Goal: Find specific page/section: Find specific page/section

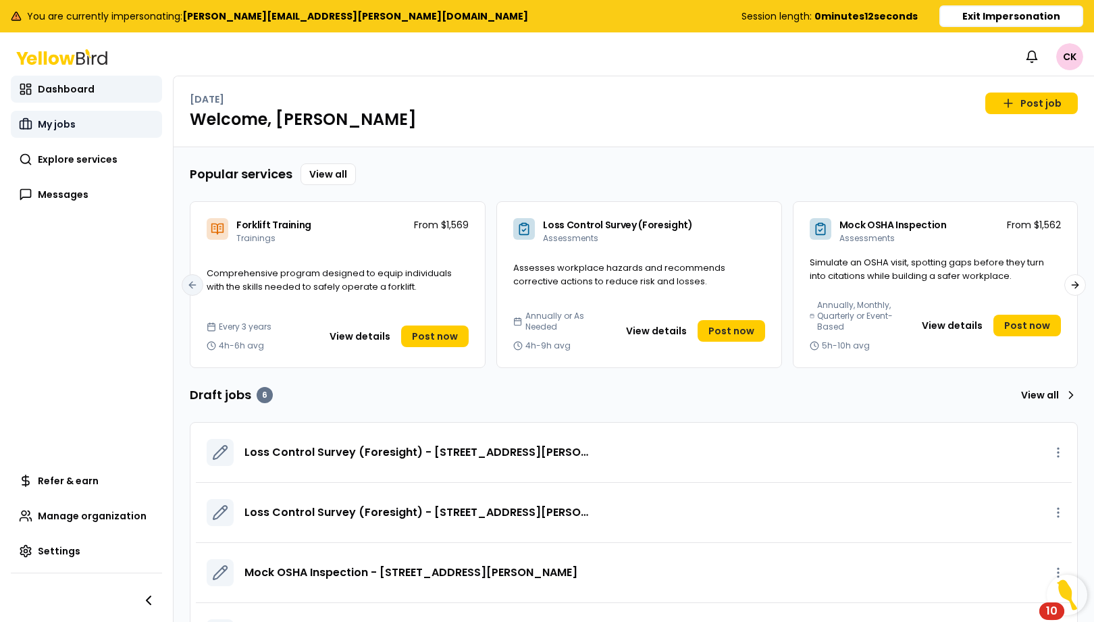
click at [65, 120] on span "My jobs" at bounding box center [57, 125] width 38 height 14
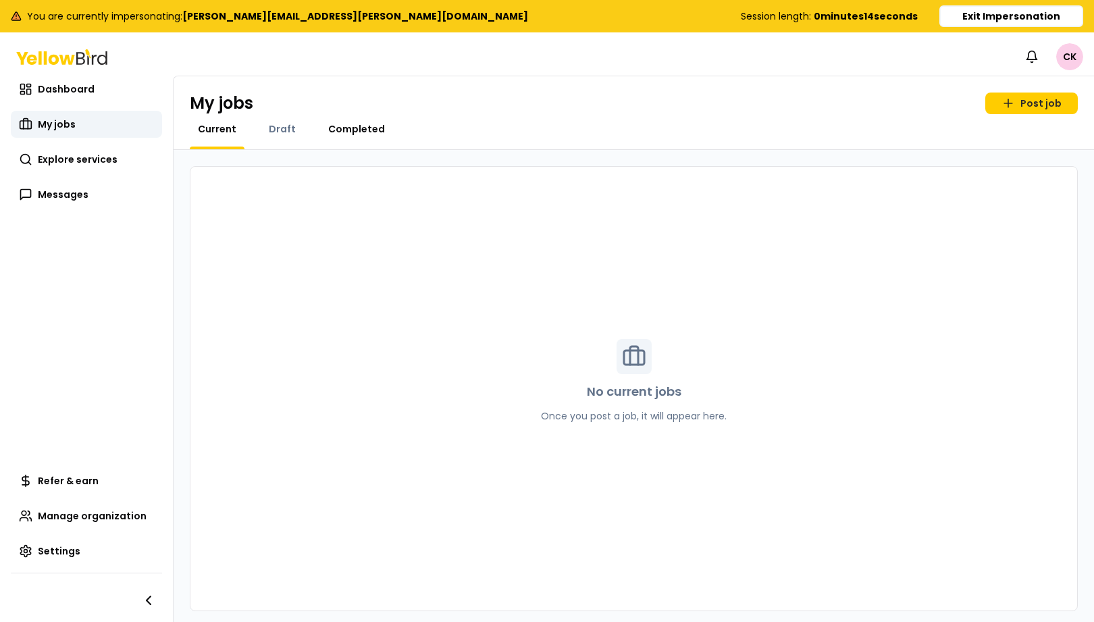
click at [365, 132] on span "Completed" at bounding box center [356, 129] width 57 height 14
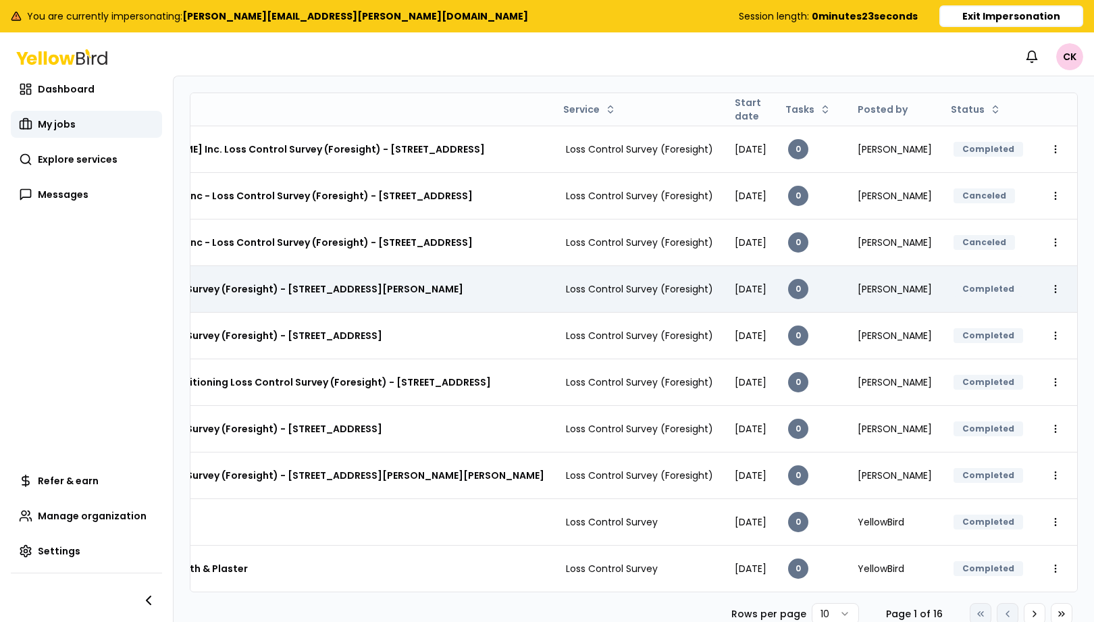
scroll to position [0, 182]
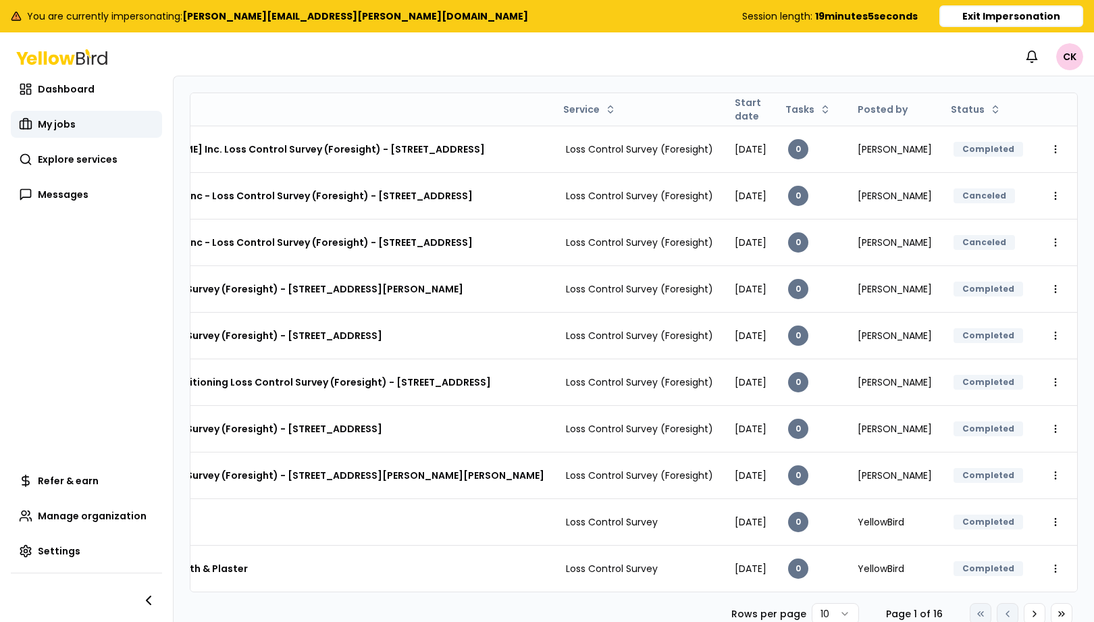
click at [49, 57] on icon at bounding box center [54, 59] width 10 height 10
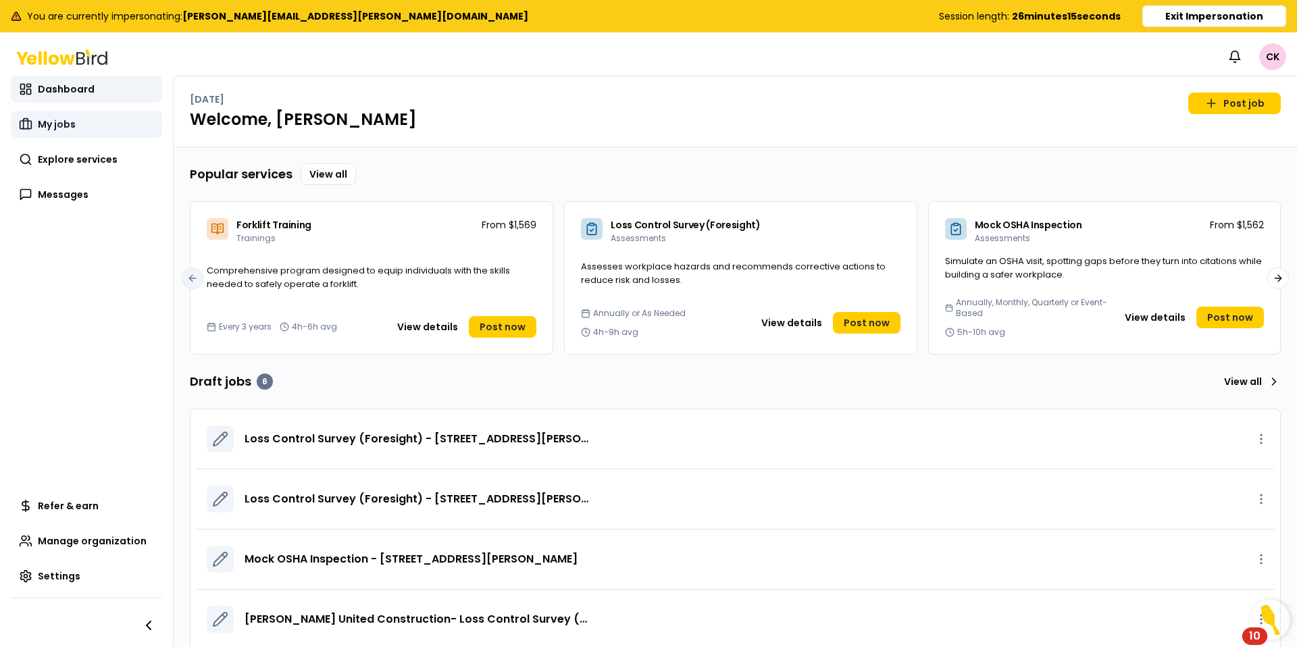
click at [73, 128] on span "My jobs" at bounding box center [57, 125] width 38 height 14
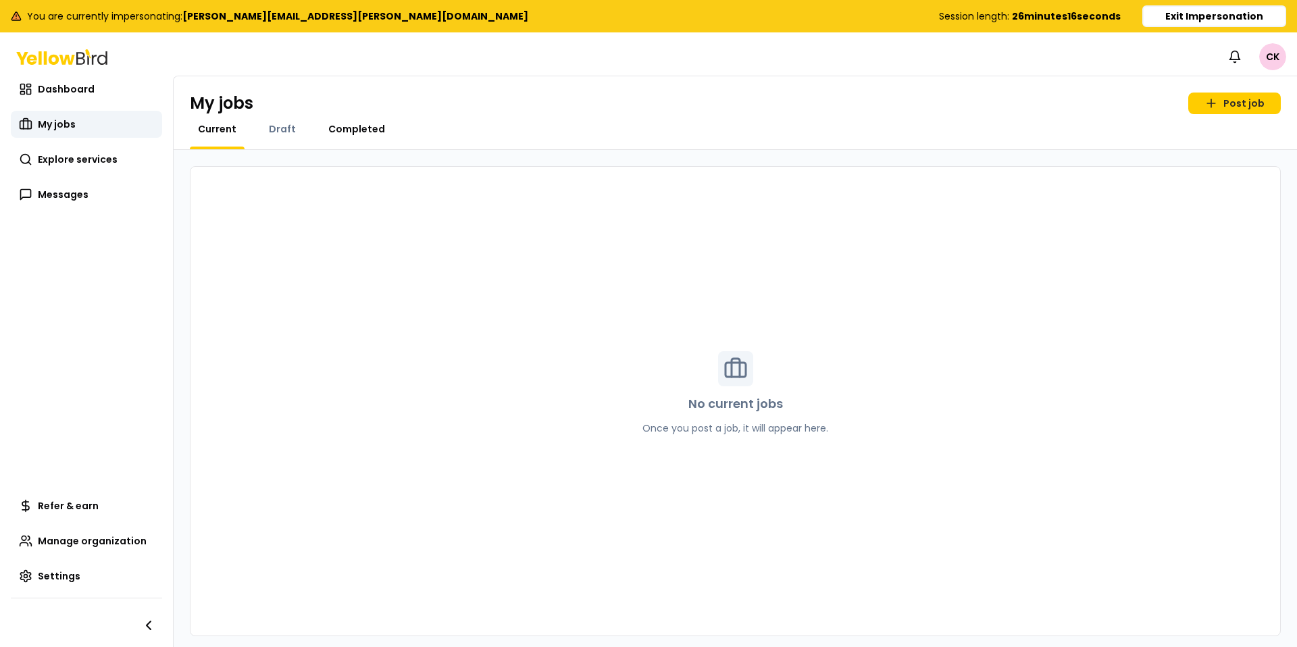
click at [345, 126] on span "Completed" at bounding box center [356, 129] width 57 height 14
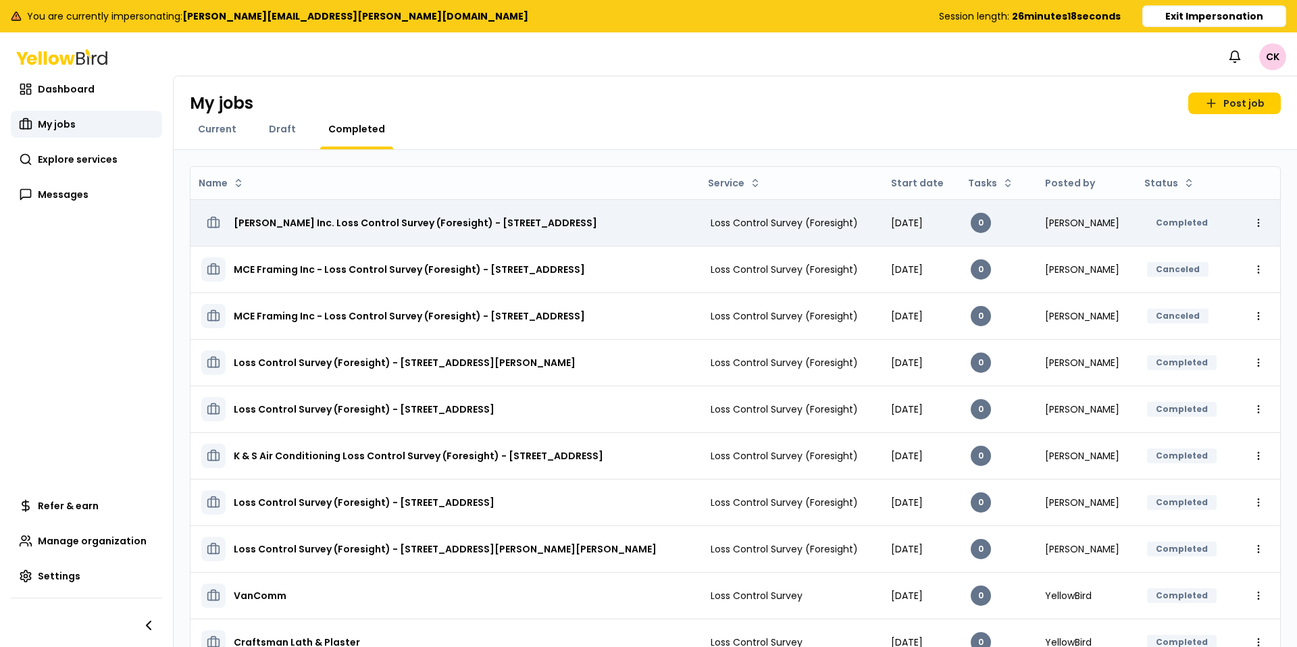
click at [1094, 221] on html "You are currently impersonating: [PERSON_NAME][EMAIL_ADDRESS][PERSON_NAME][DOMA…" at bounding box center [648, 323] width 1297 height 647
drag, startPoint x: 599, startPoint y: 220, endPoint x: 513, endPoint y: 221, distance: 85.8
click at [597, 220] on html "You are currently impersonating: [PERSON_NAME][EMAIL_ADDRESS][PERSON_NAME][DOMA…" at bounding box center [648, 323] width 1297 height 647
click at [429, 222] on h3 "[PERSON_NAME] Inc. Loss Control Survey (Foresight) - [STREET_ADDRESS]" at bounding box center [415, 223] width 363 height 24
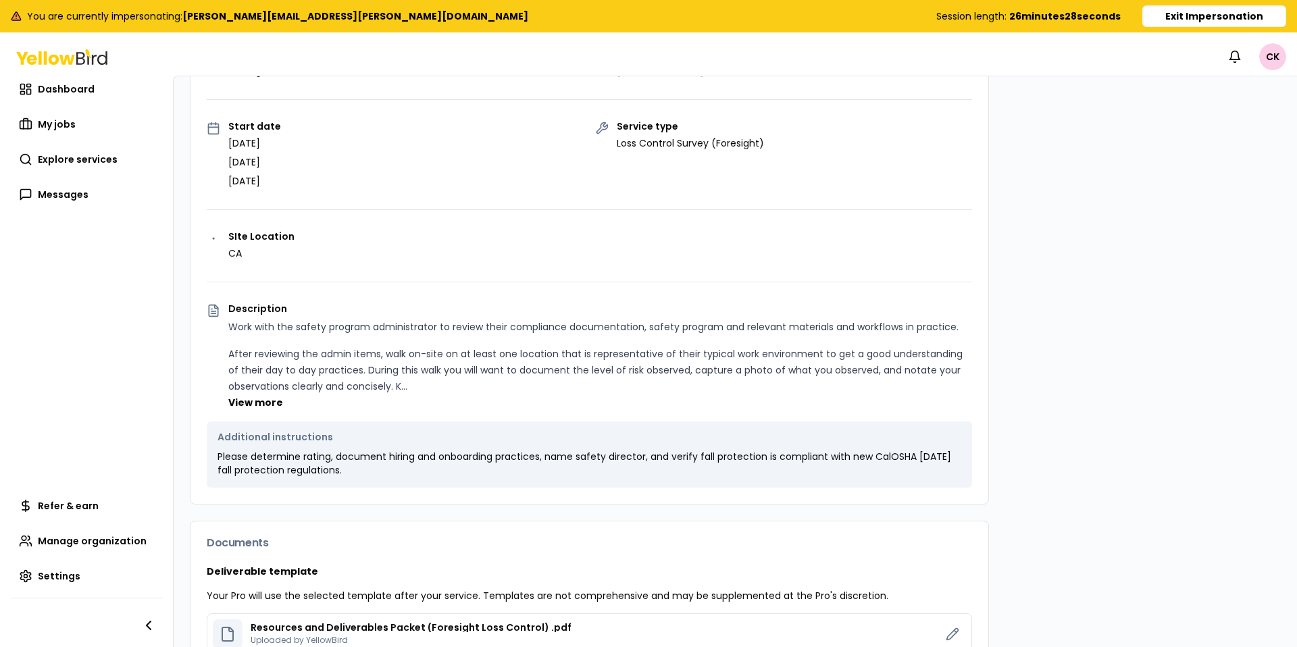
scroll to position [1072, 0]
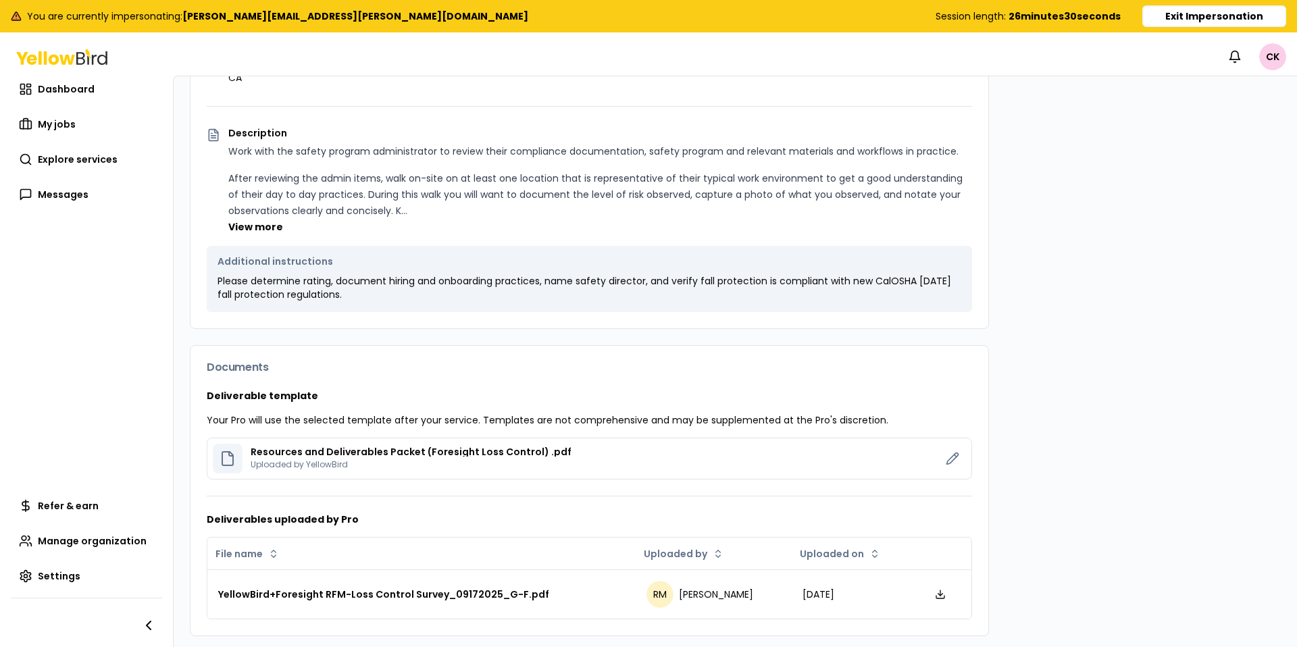
drag, startPoint x: 395, startPoint y: 444, endPoint x: 411, endPoint y: 446, distance: 16.3
click at [395, 444] on div "Resources and Deliverables Packet (Foresight Loss Control) .pdf Uploaded by Yel…" at bounding box center [572, 459] width 718 height 30
drag, startPoint x: 520, startPoint y: 455, endPoint x: 555, endPoint y: 455, distance: 35.1
click at [526, 455] on p "Resources and Deliverables Packet (Foresight Loss Control) .pdf" at bounding box center [411, 451] width 321 height 9
click at [955, 461] on icon at bounding box center [953, 459] width 14 height 14
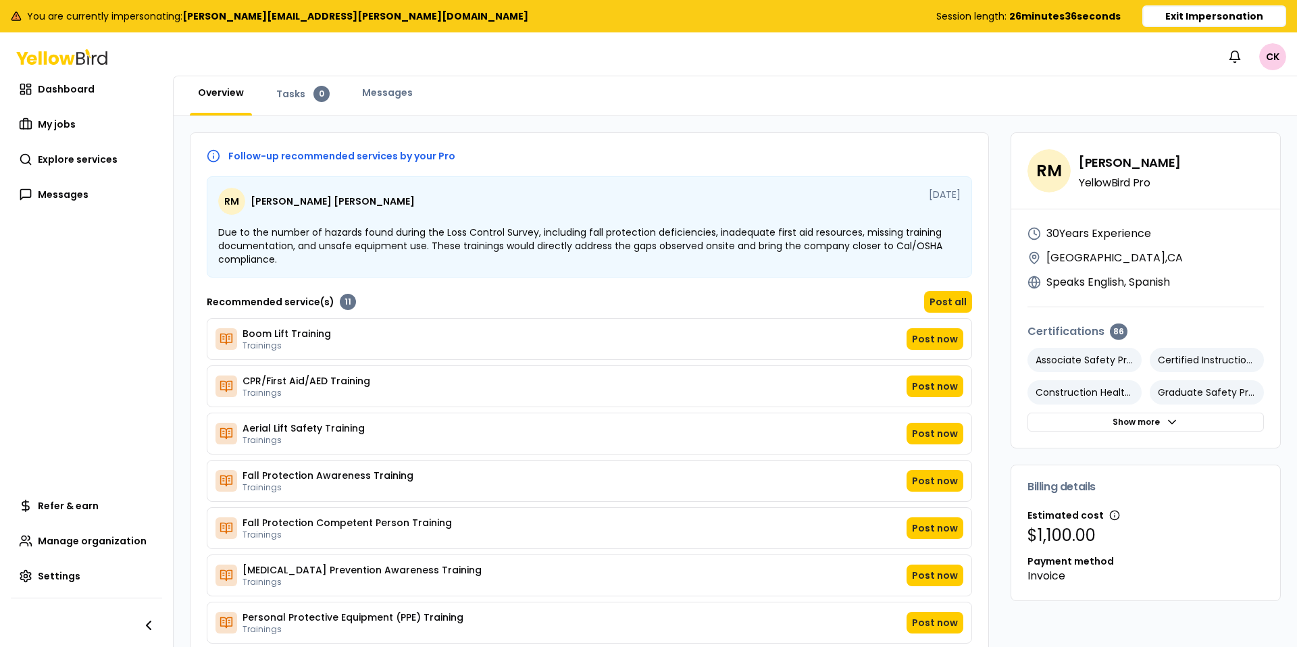
scroll to position [0, 0]
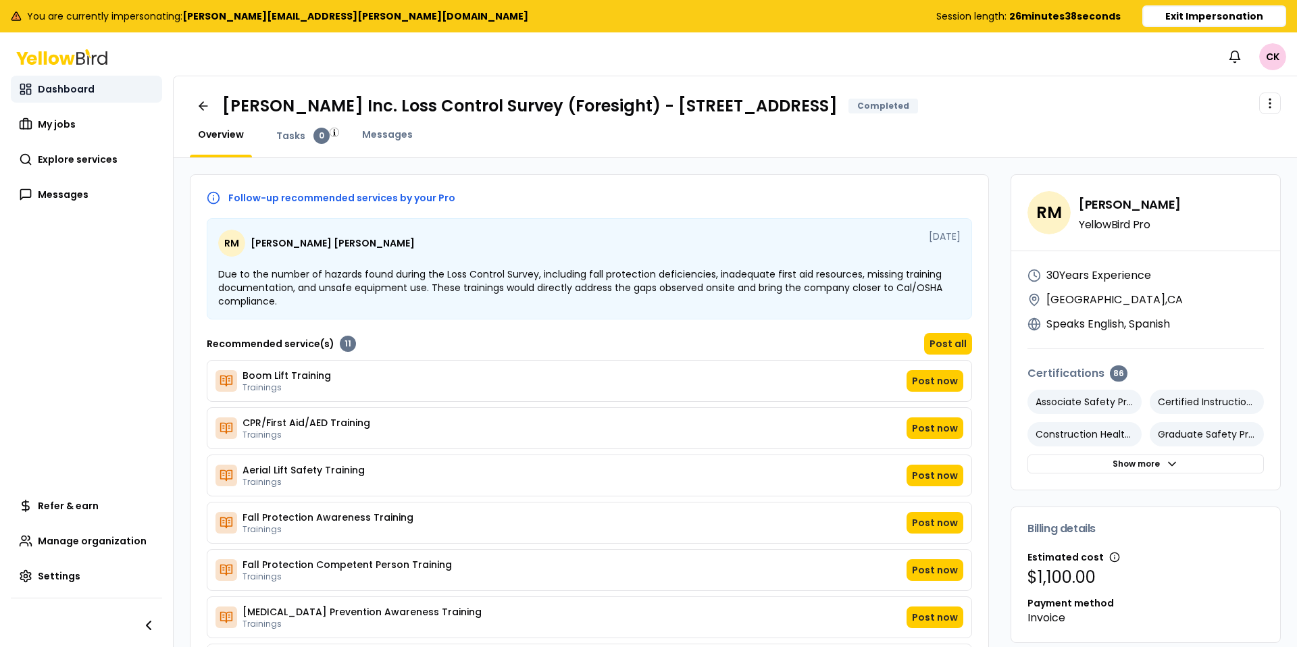
click at [53, 93] on span "Dashboard" at bounding box center [66, 89] width 57 height 14
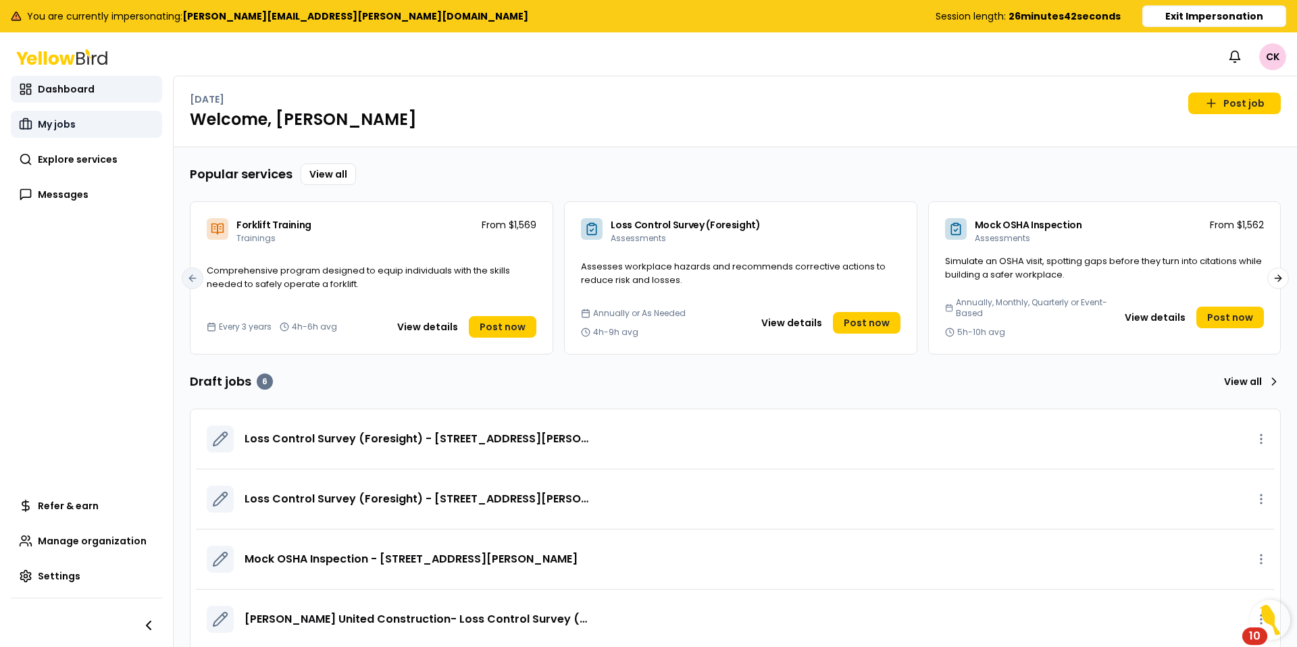
click at [72, 124] on span "My jobs" at bounding box center [57, 125] width 38 height 14
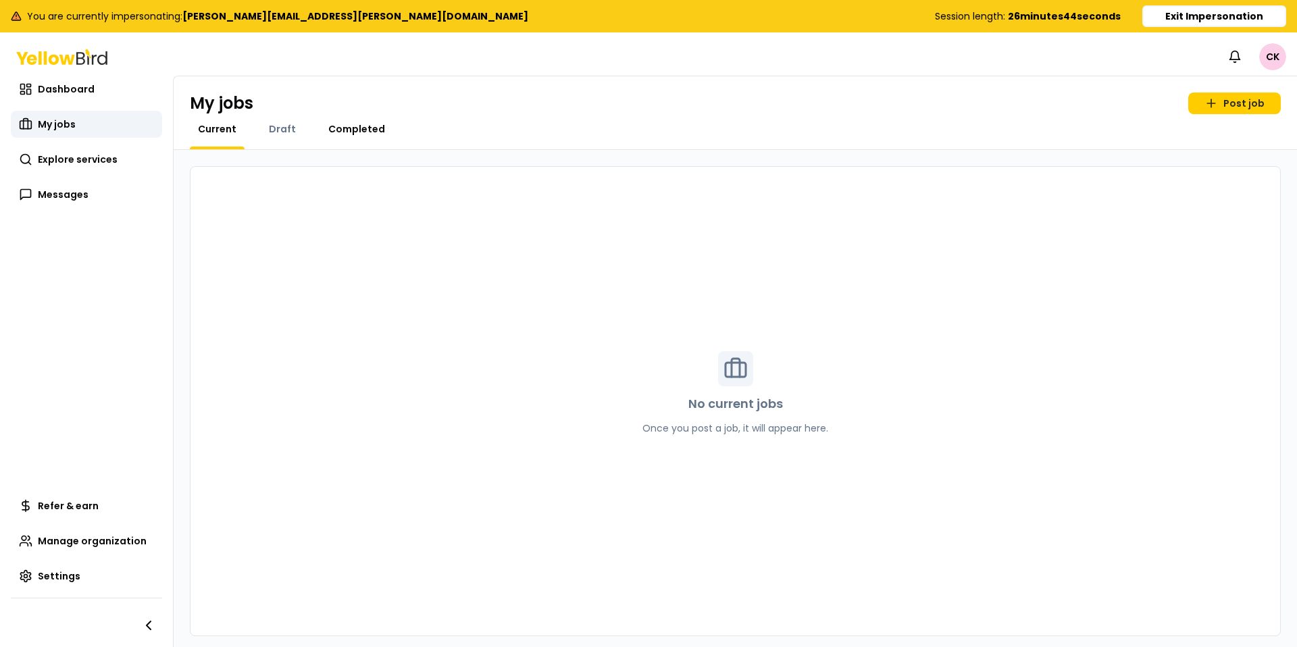
click at [350, 130] on span "Completed" at bounding box center [356, 129] width 57 height 14
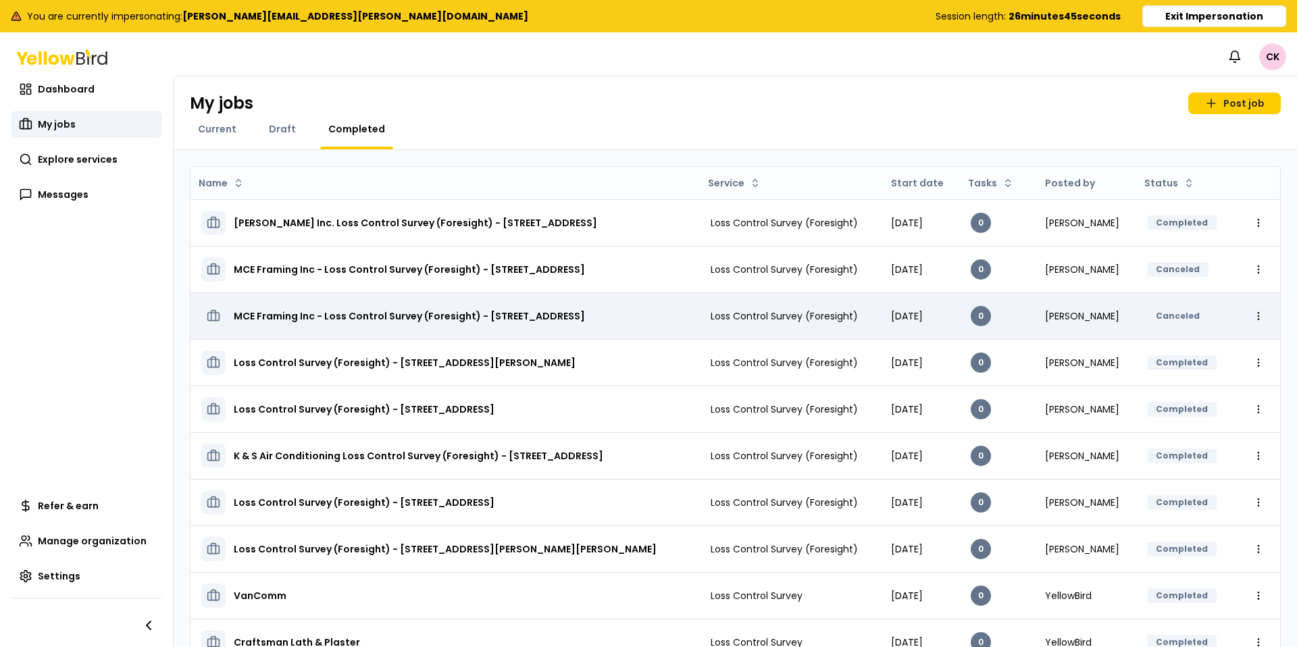
scroll to position [73, 0]
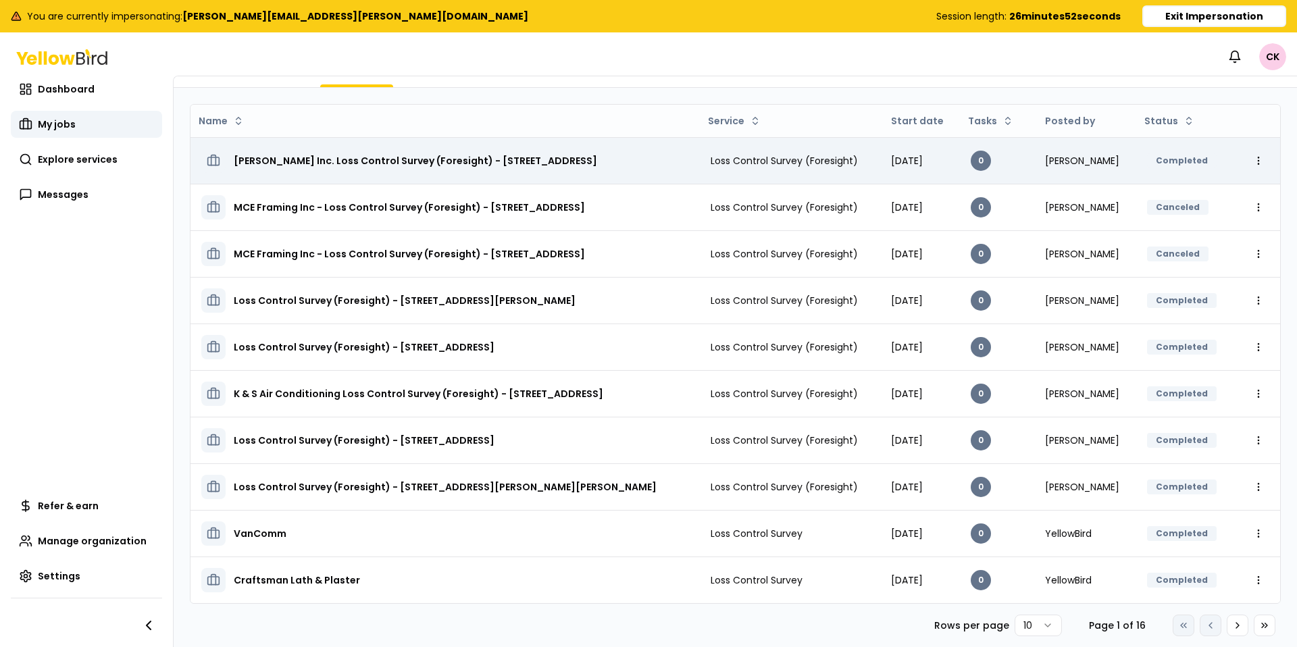
click at [597, 149] on h3 "[PERSON_NAME] Inc. Loss Control Survey (Foresight) - [STREET_ADDRESS]" at bounding box center [415, 161] width 363 height 24
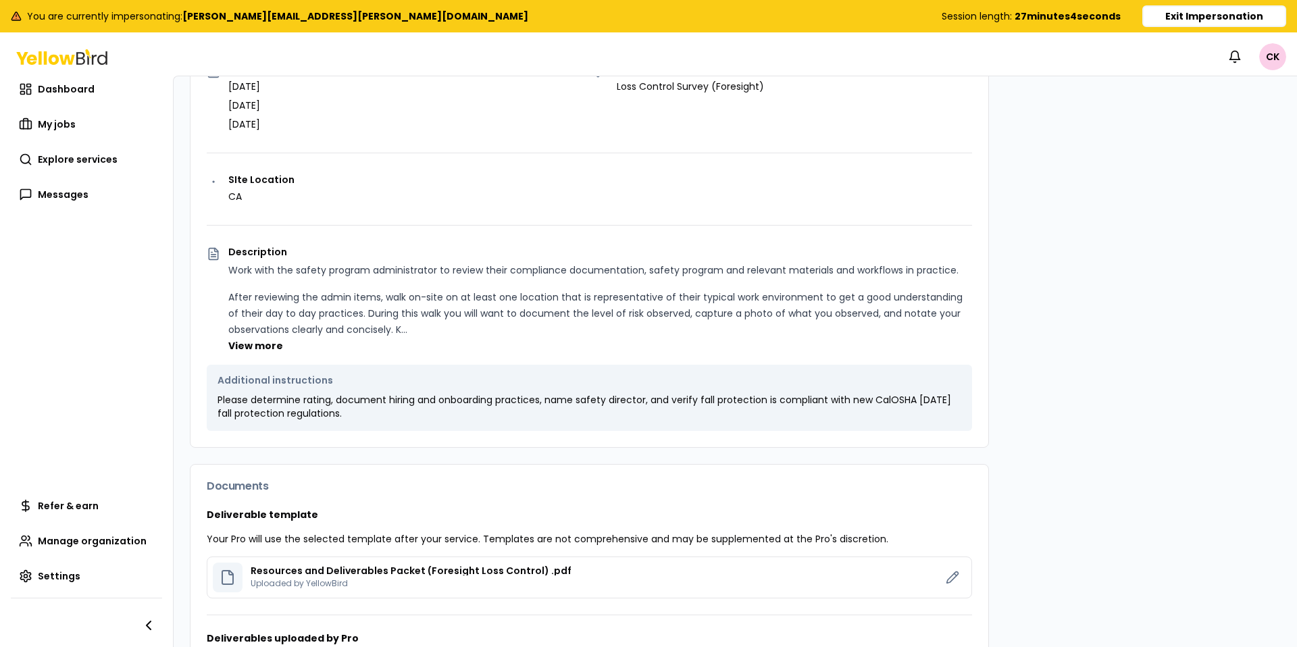
scroll to position [1072, 0]
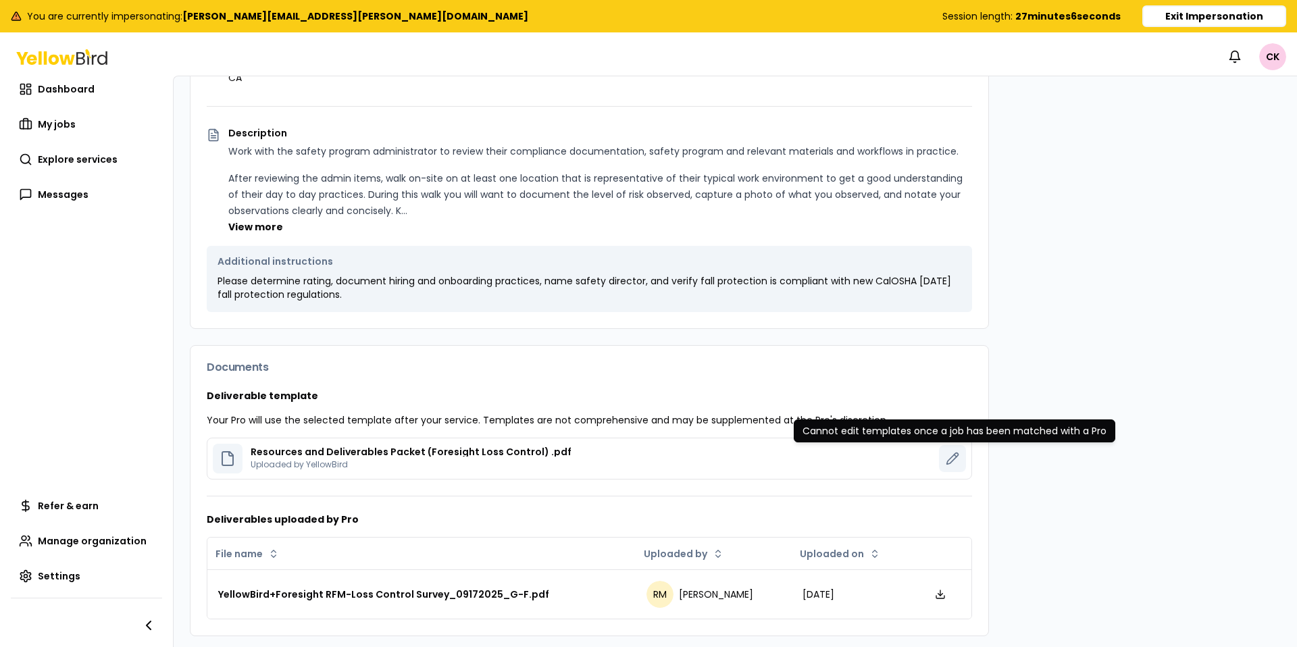
click at [951, 461] on icon at bounding box center [953, 459] width 14 height 14
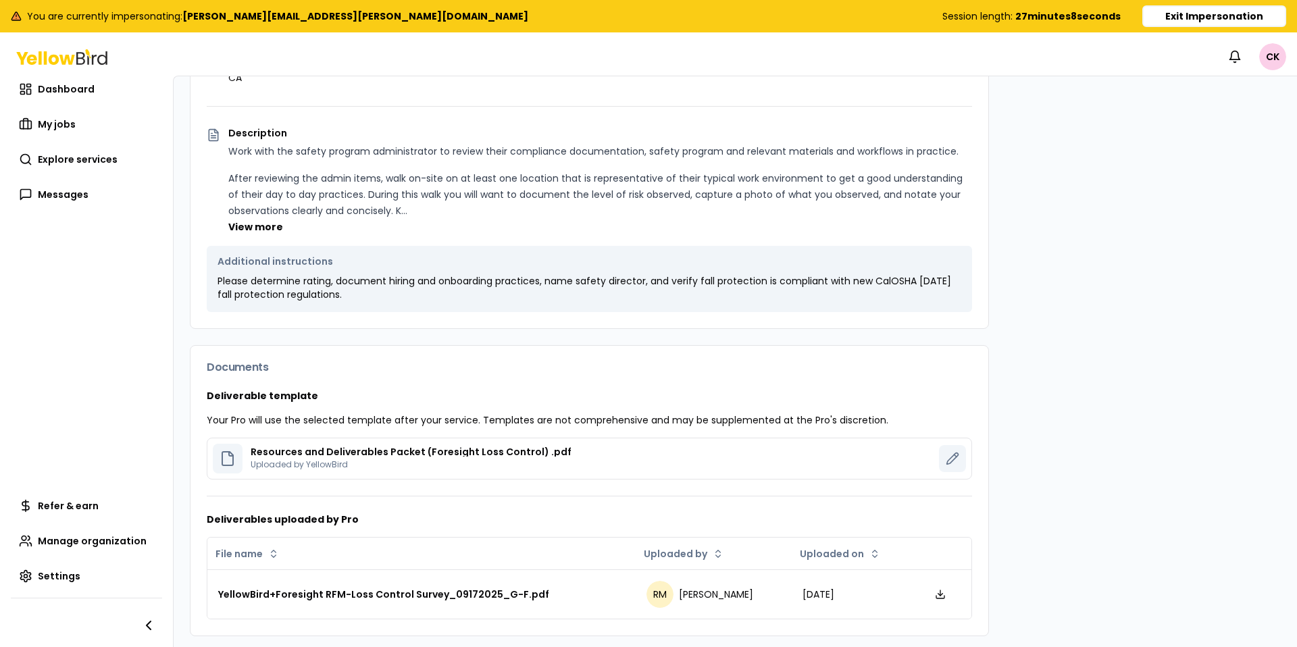
click at [950, 459] on icon at bounding box center [952, 458] width 11 height 11
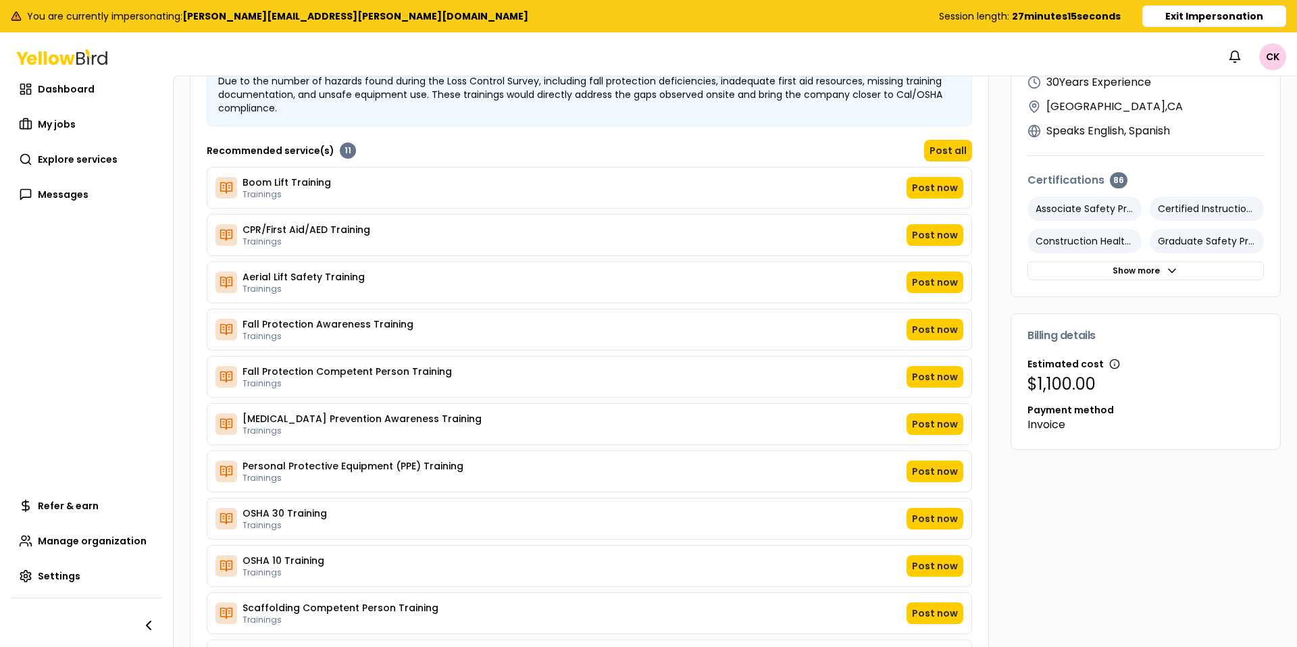
scroll to position [192, 0]
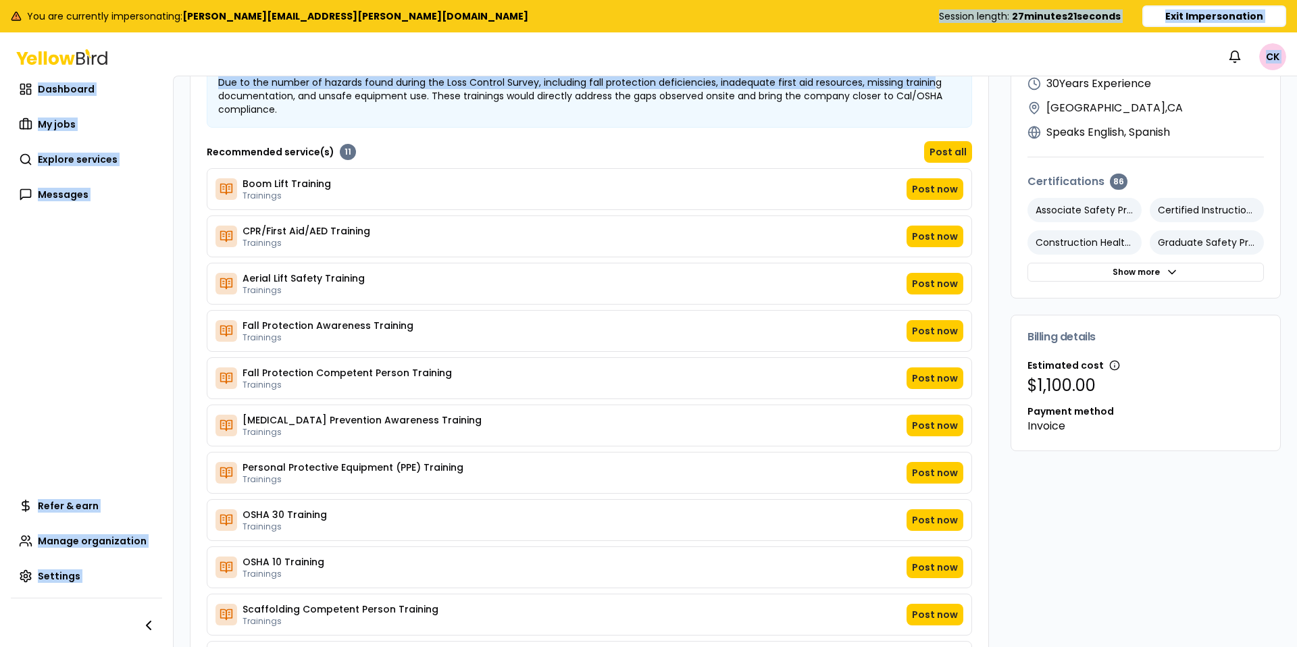
drag, startPoint x: 930, startPoint y: 32, endPoint x: 928, endPoint y: 57, distance: 25.8
click at [930, 44] on div "You are currently impersonating: [PERSON_NAME][EMAIL_ADDRESS][PERSON_NAME][DOMA…" at bounding box center [648, 361] width 1297 height 647
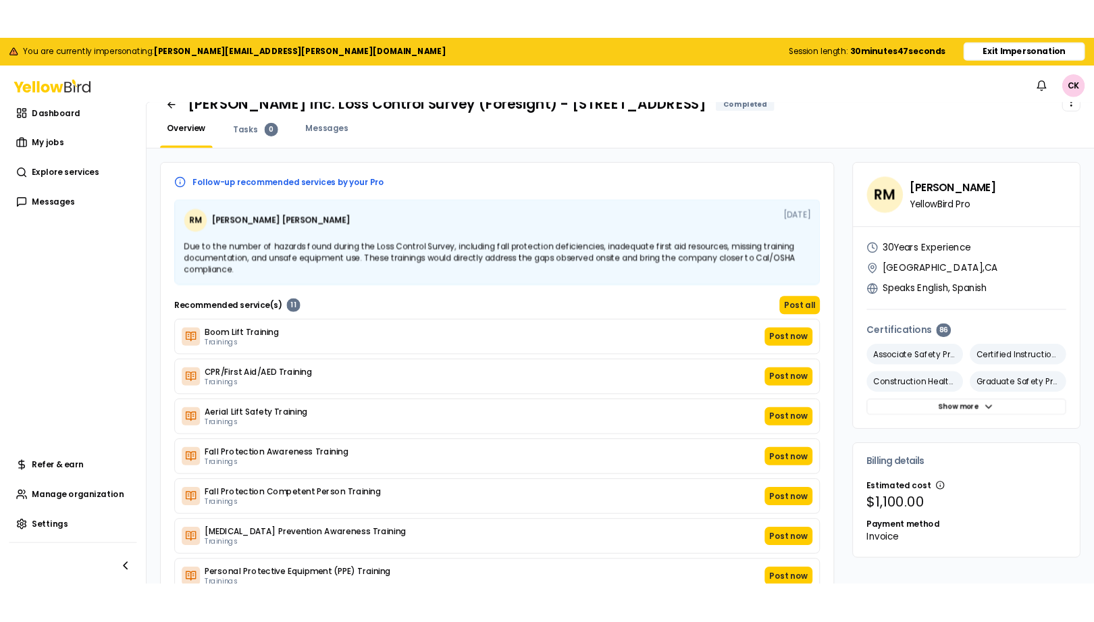
scroll to position [0, 0]
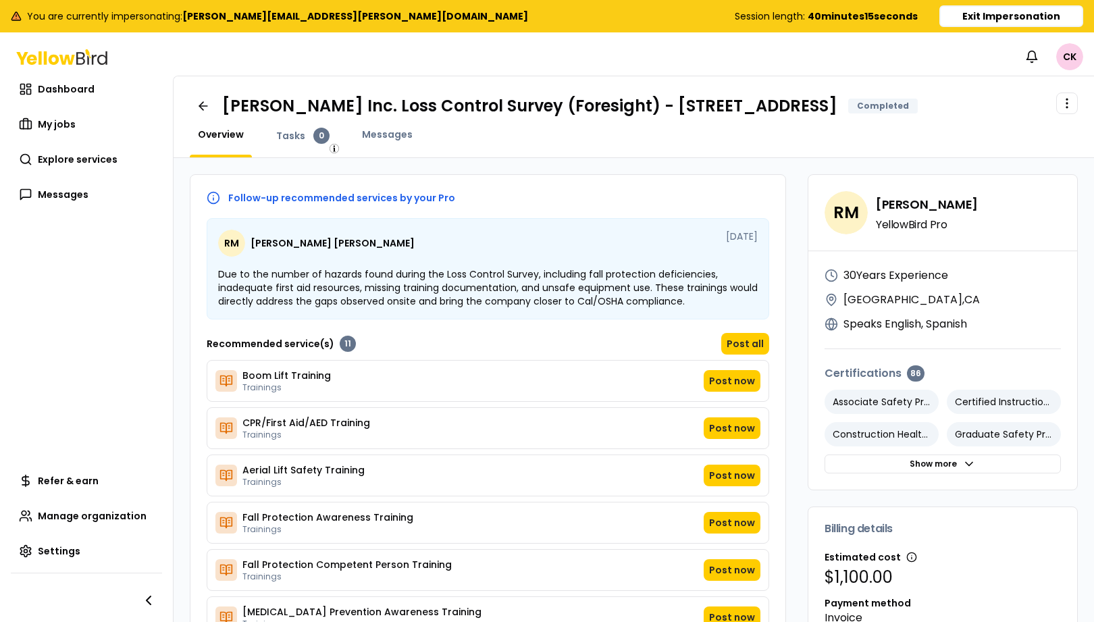
click at [1006, 9] on button "Exit Impersonation" at bounding box center [1012, 16] width 144 height 22
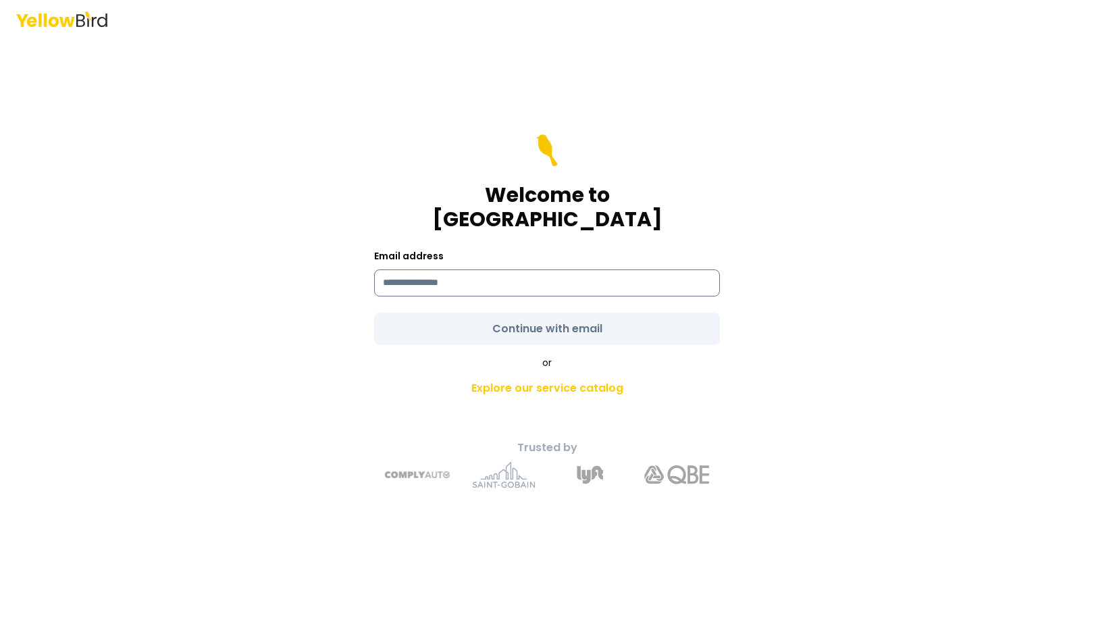
click at [498, 278] on input at bounding box center [547, 283] width 346 height 27
click at [541, 275] on input at bounding box center [547, 283] width 346 height 27
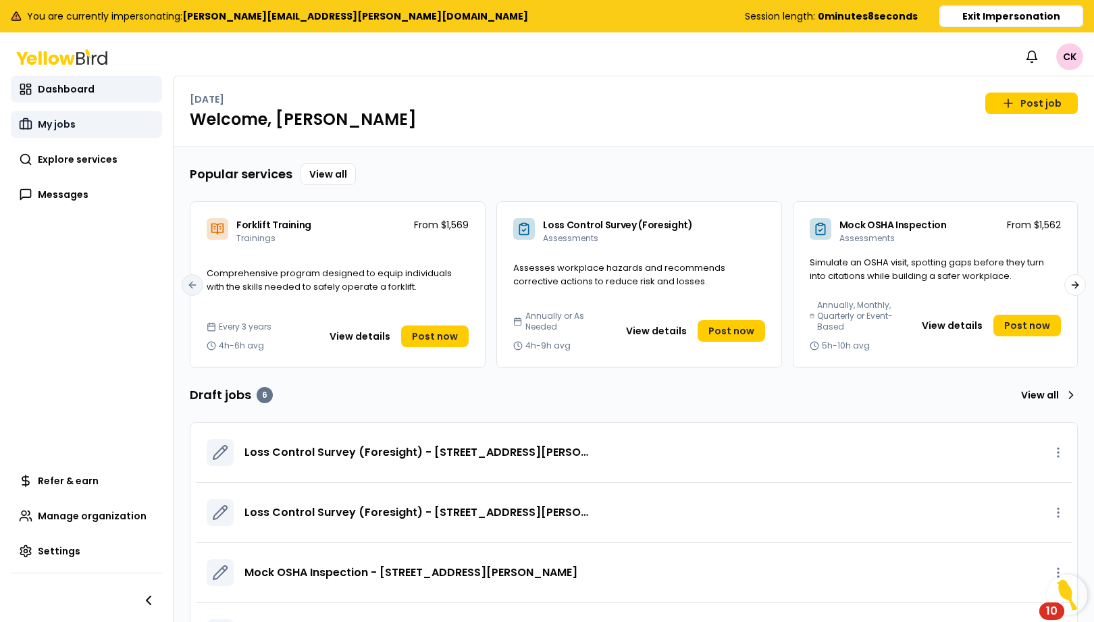
click at [59, 121] on span "My jobs" at bounding box center [57, 125] width 38 height 14
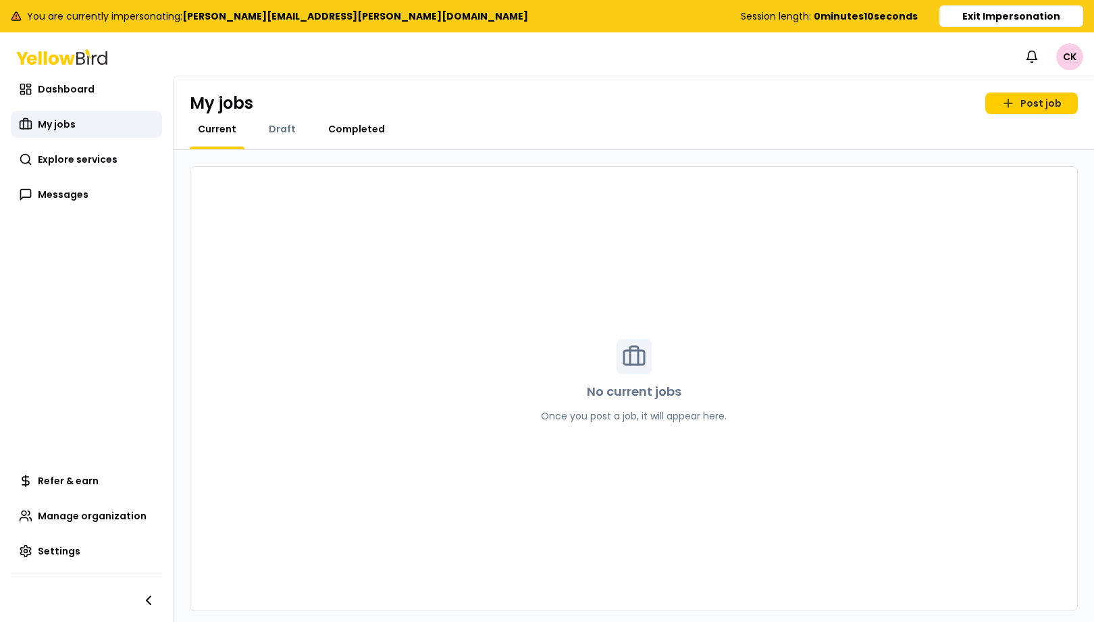
click at [361, 130] on span "Completed" at bounding box center [356, 129] width 57 height 14
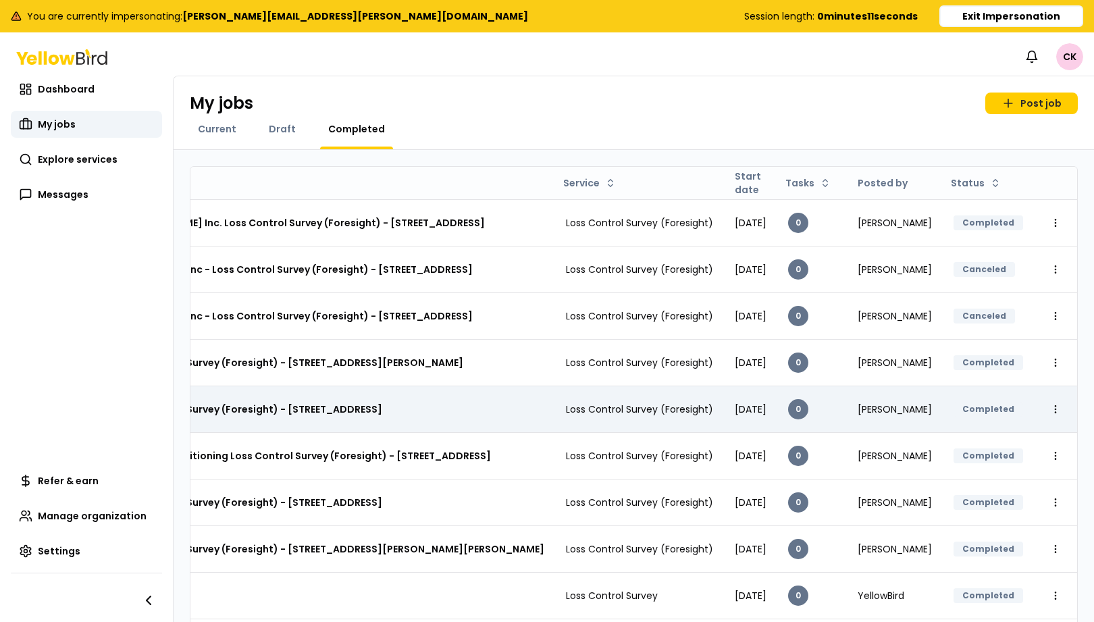
scroll to position [0, 174]
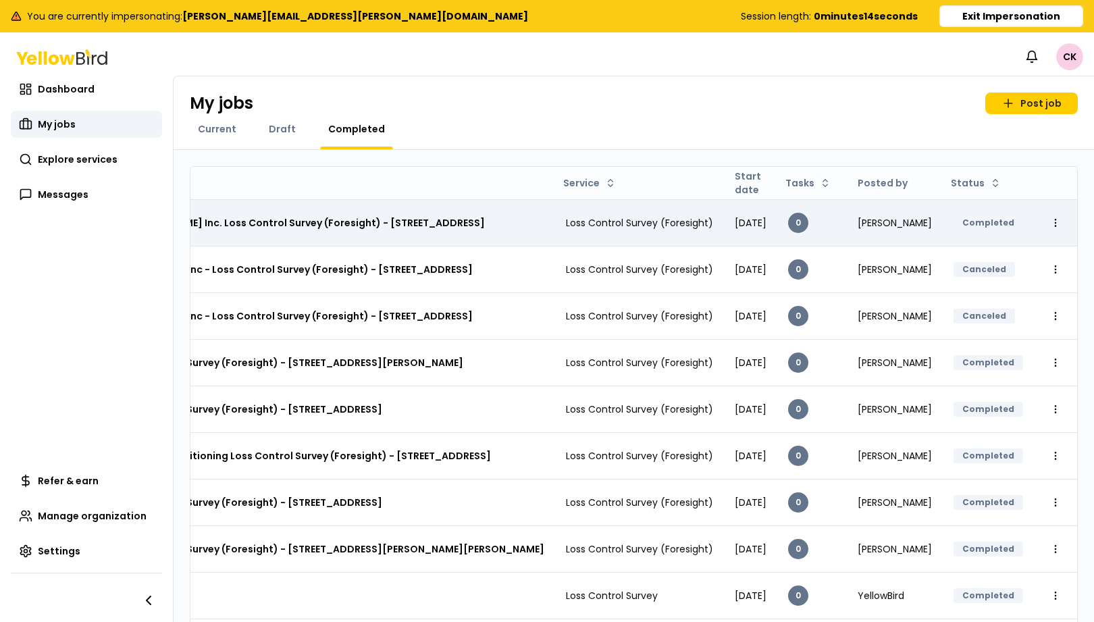
click at [430, 224] on h3 "[PERSON_NAME] Inc. Loss Control Survey (Foresight) - [STREET_ADDRESS]" at bounding box center [303, 223] width 363 height 24
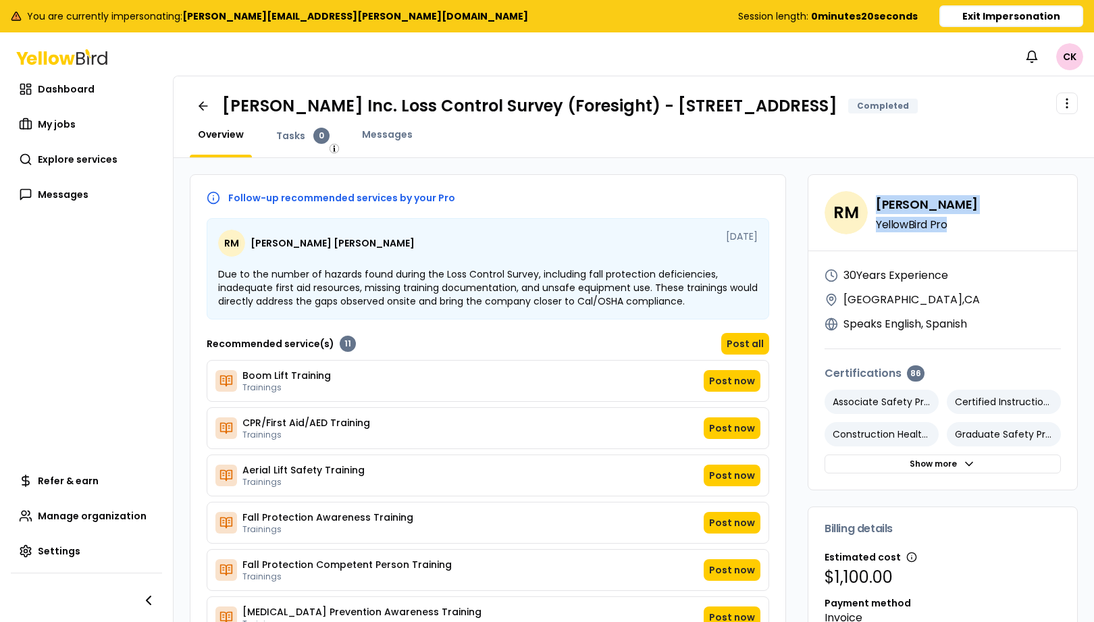
drag, startPoint x: 942, startPoint y: 240, endPoint x: 869, endPoint y: 221, distance: 75.5
click at [869, 221] on h3 "RM Richard F. Moreno YellowBird Pro" at bounding box center [943, 212] width 236 height 43
drag, startPoint x: 930, startPoint y: 320, endPoint x: 840, endPoint y: 315, distance: 90.7
click at [840, 308] on div "Los Angeles , CA" at bounding box center [943, 300] width 236 height 16
click at [1029, 19] on button "Exit Impersonation" at bounding box center [1012, 16] width 144 height 22
